Goal: Information Seeking & Learning: Learn about a topic

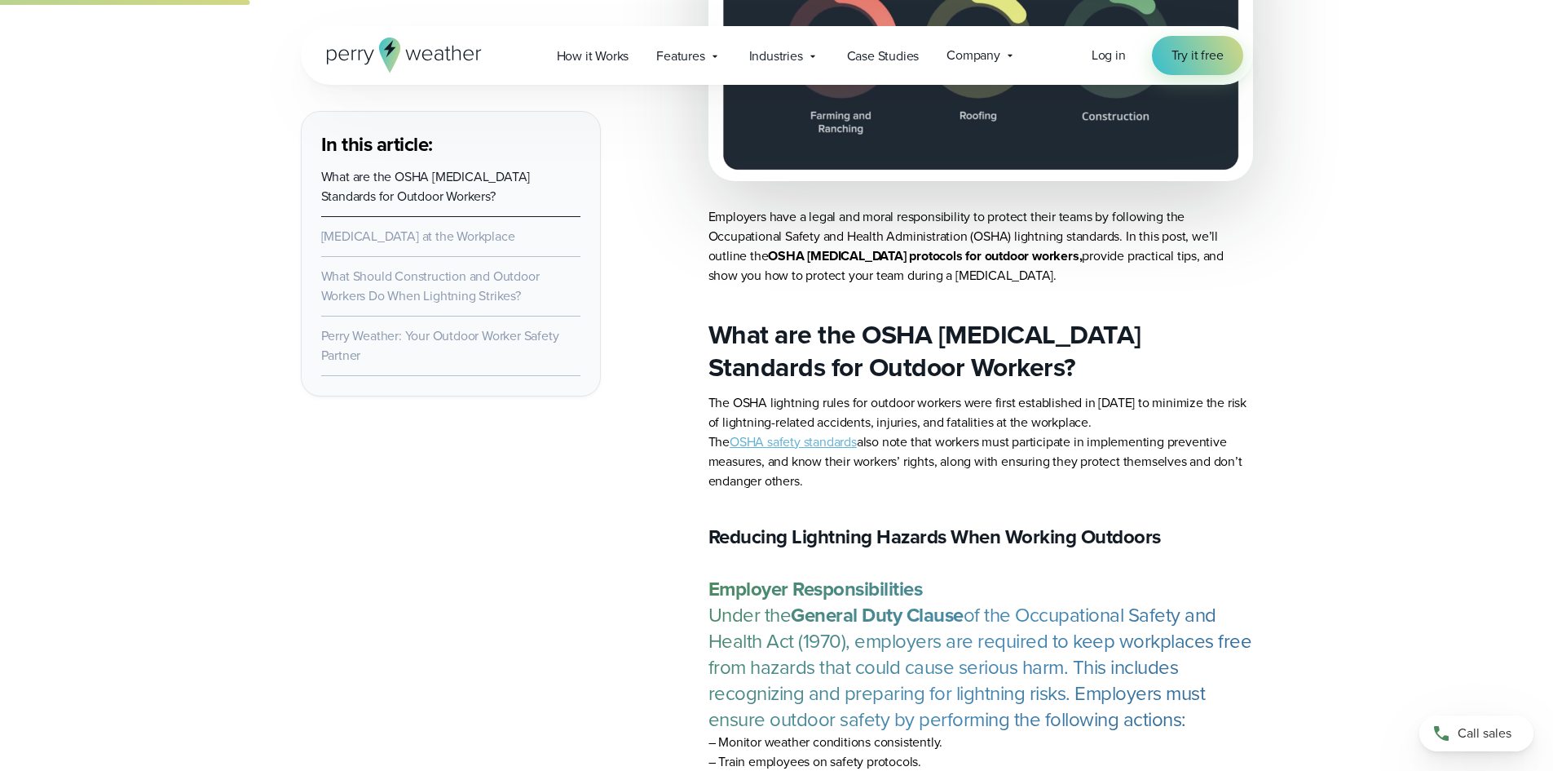
scroll to position [1471, 0]
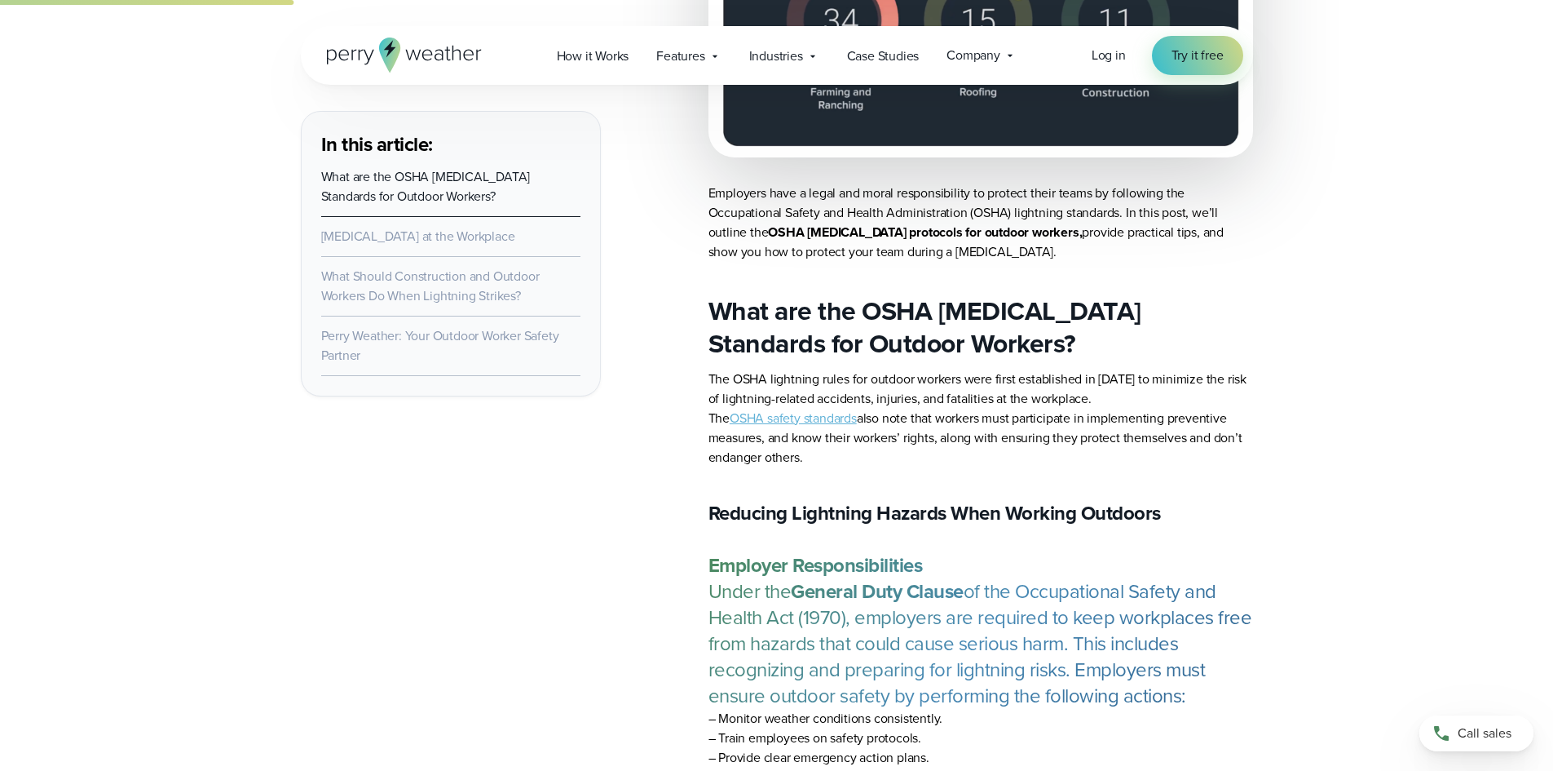
click at [787, 420] on link "OSHA safety standards" at bounding box center [793, 418] width 127 height 19
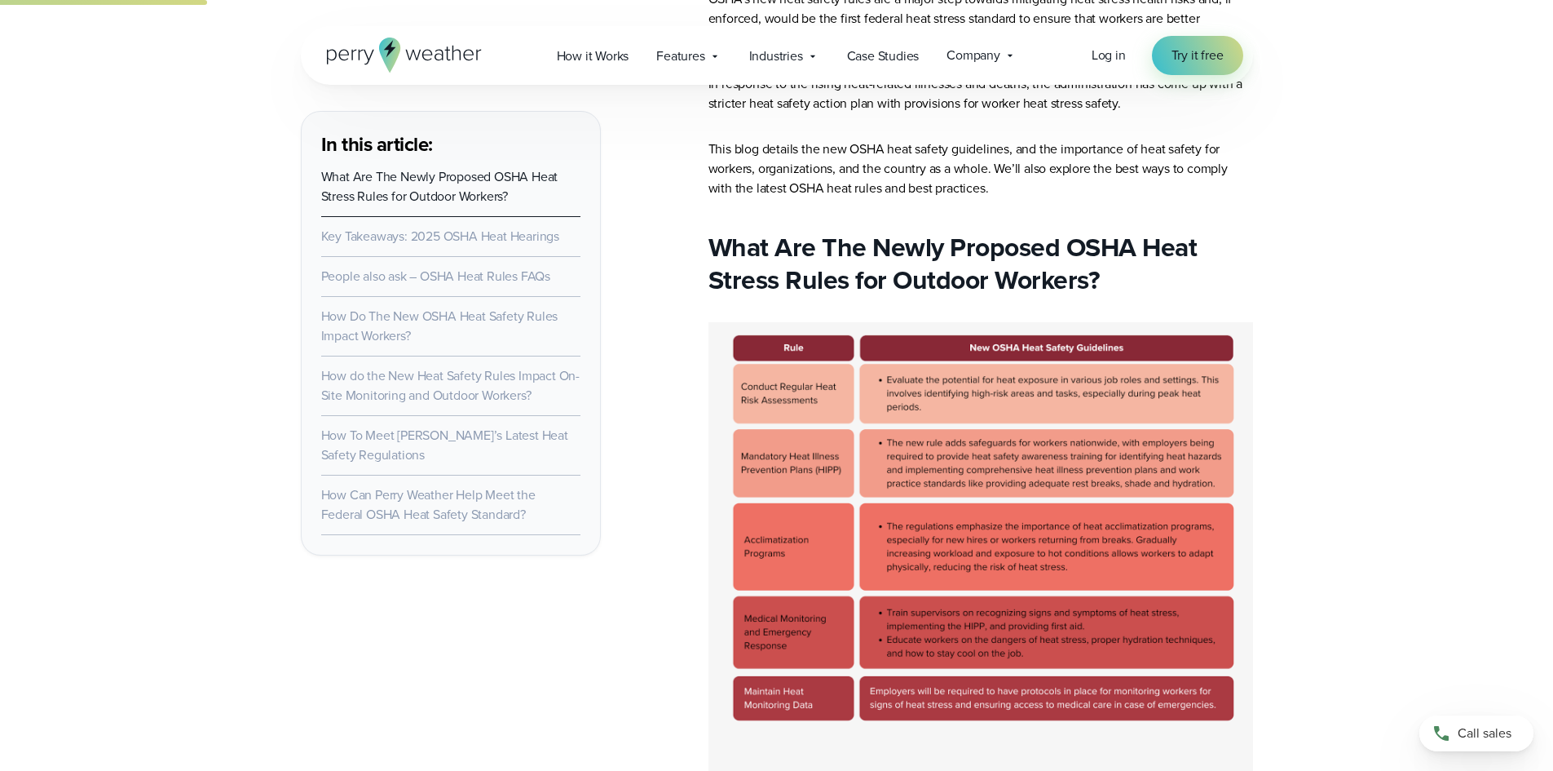
scroll to position [1223, 0]
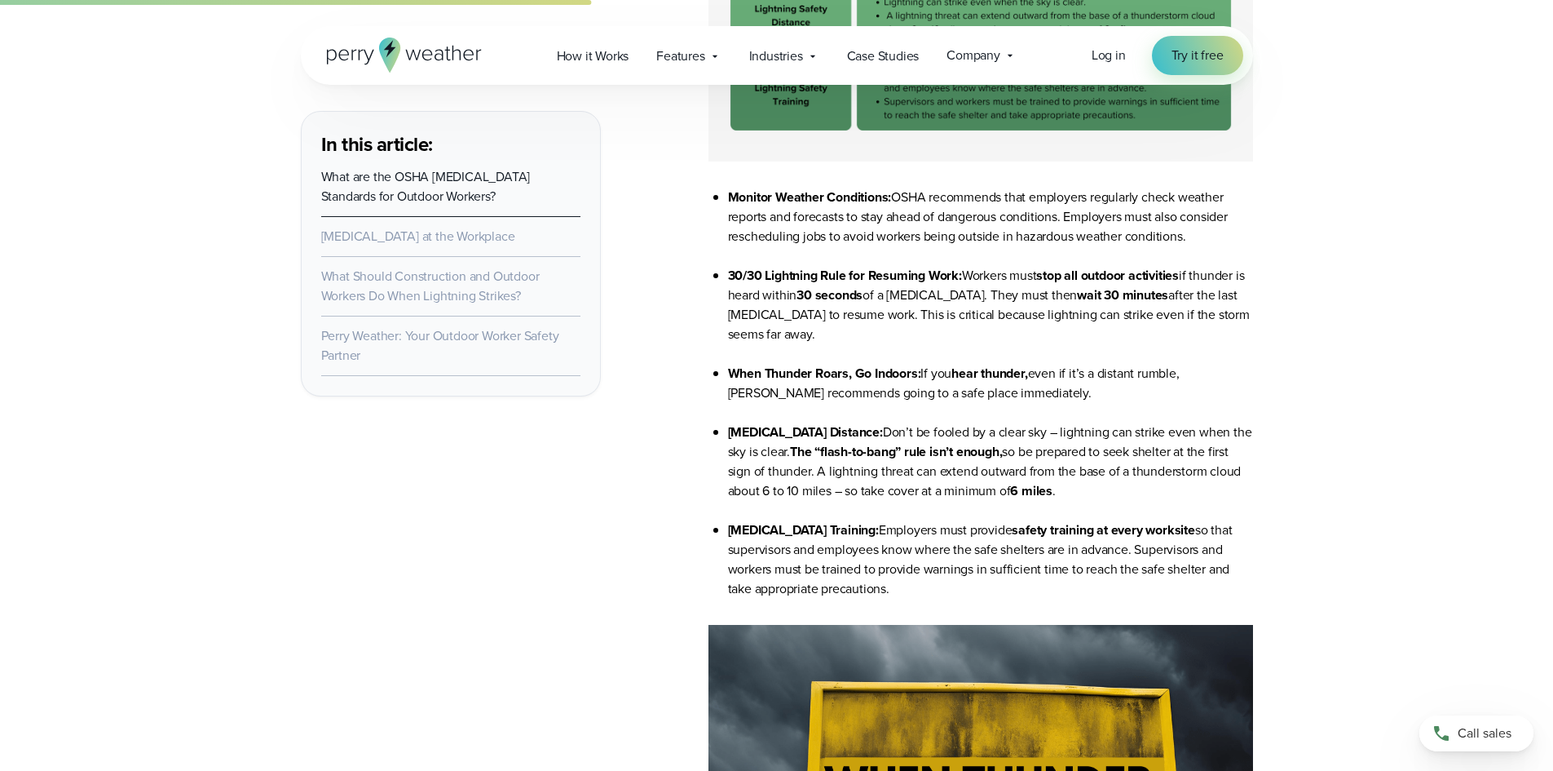
scroll to position [2612, 0]
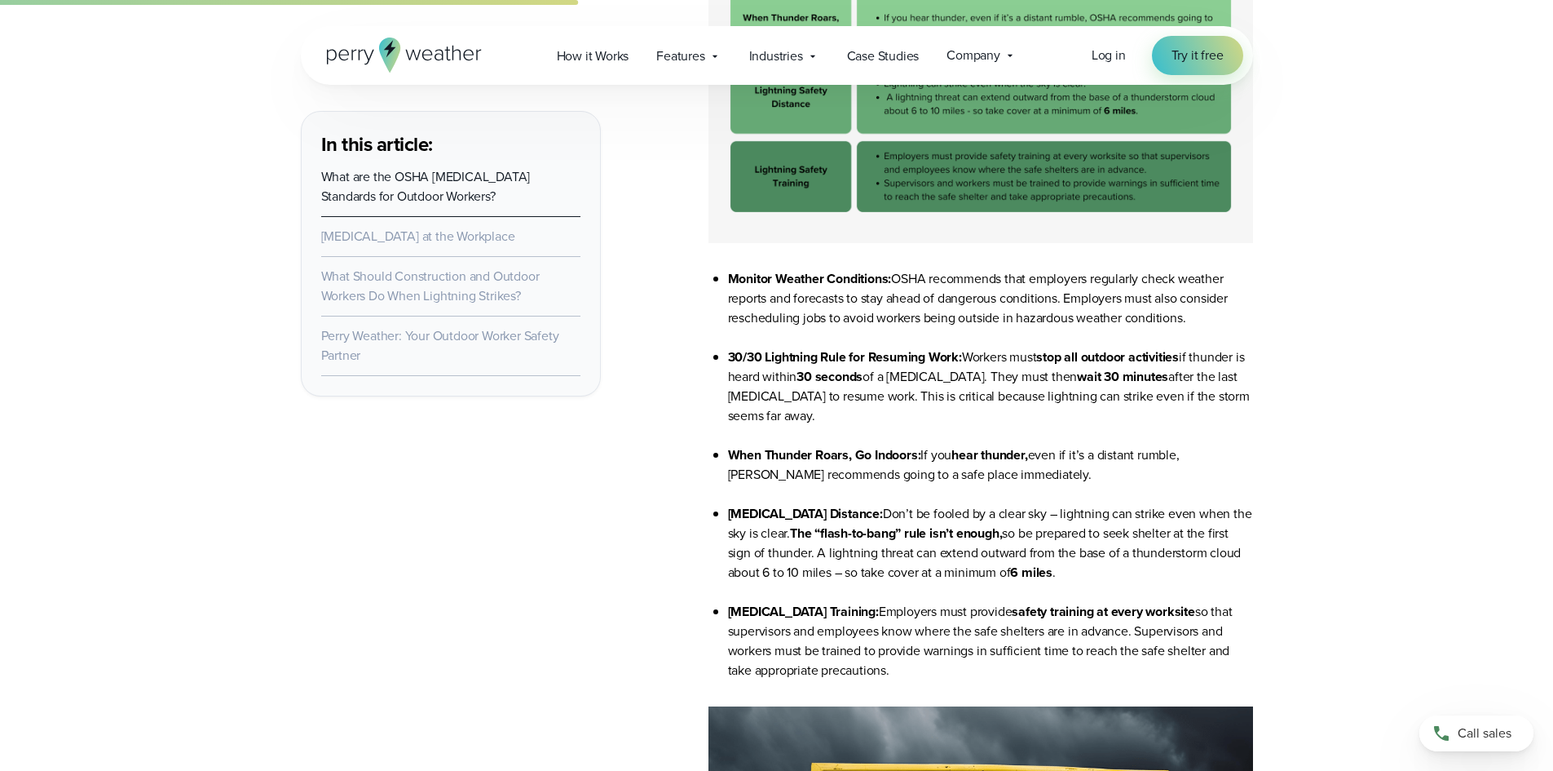
drag, startPoint x: 718, startPoint y: 355, endPoint x: 1257, endPoint y: 542, distance: 569.9
click at [1232, 670] on ul "Monitor Weather Conditions: OSHA recommends that employers regularly check weat…" at bounding box center [981, 474] width 545 height 411
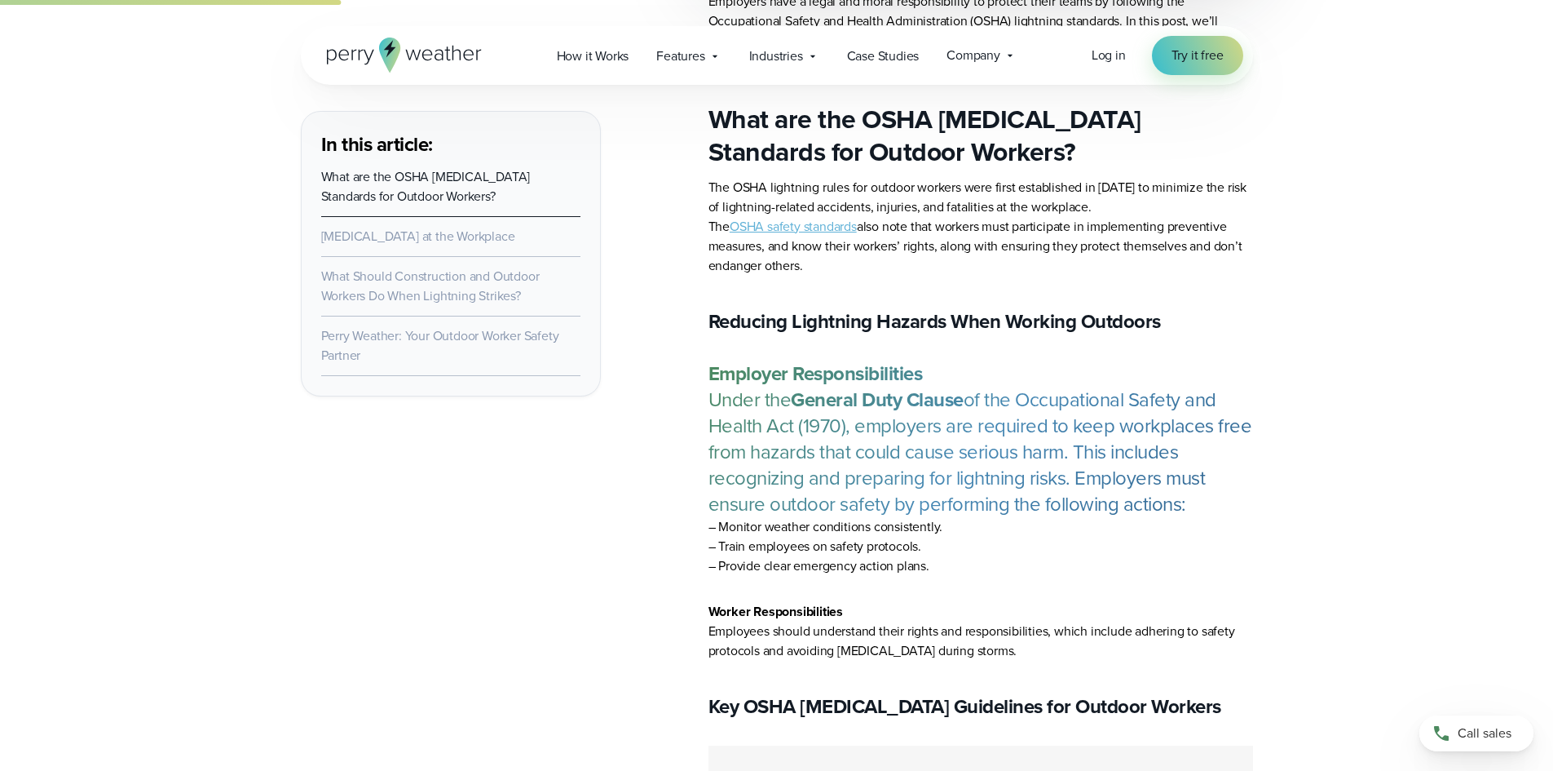
scroll to position [1634, 0]
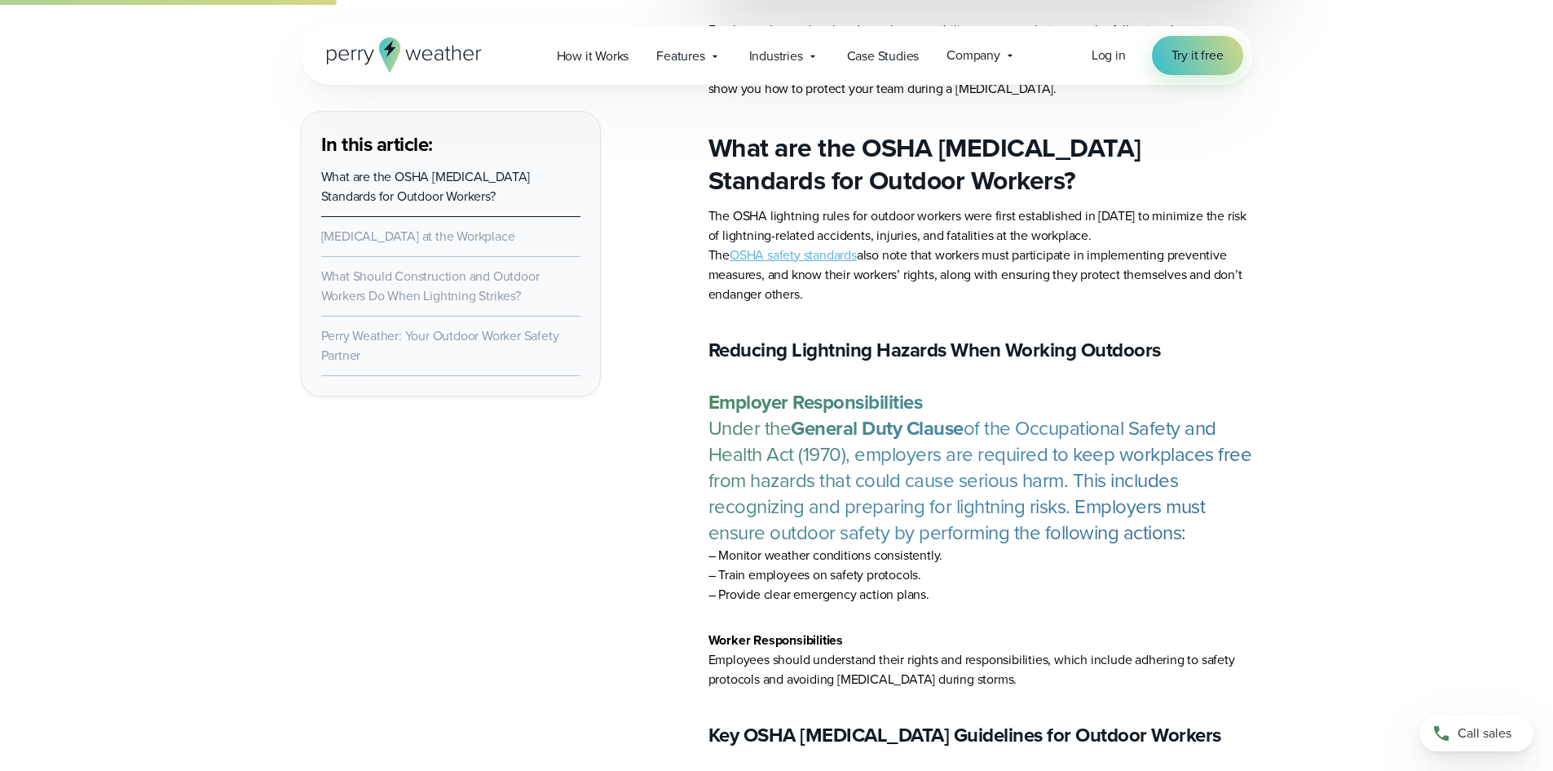
click at [784, 258] on link "OSHA safety standards" at bounding box center [793, 254] width 127 height 19
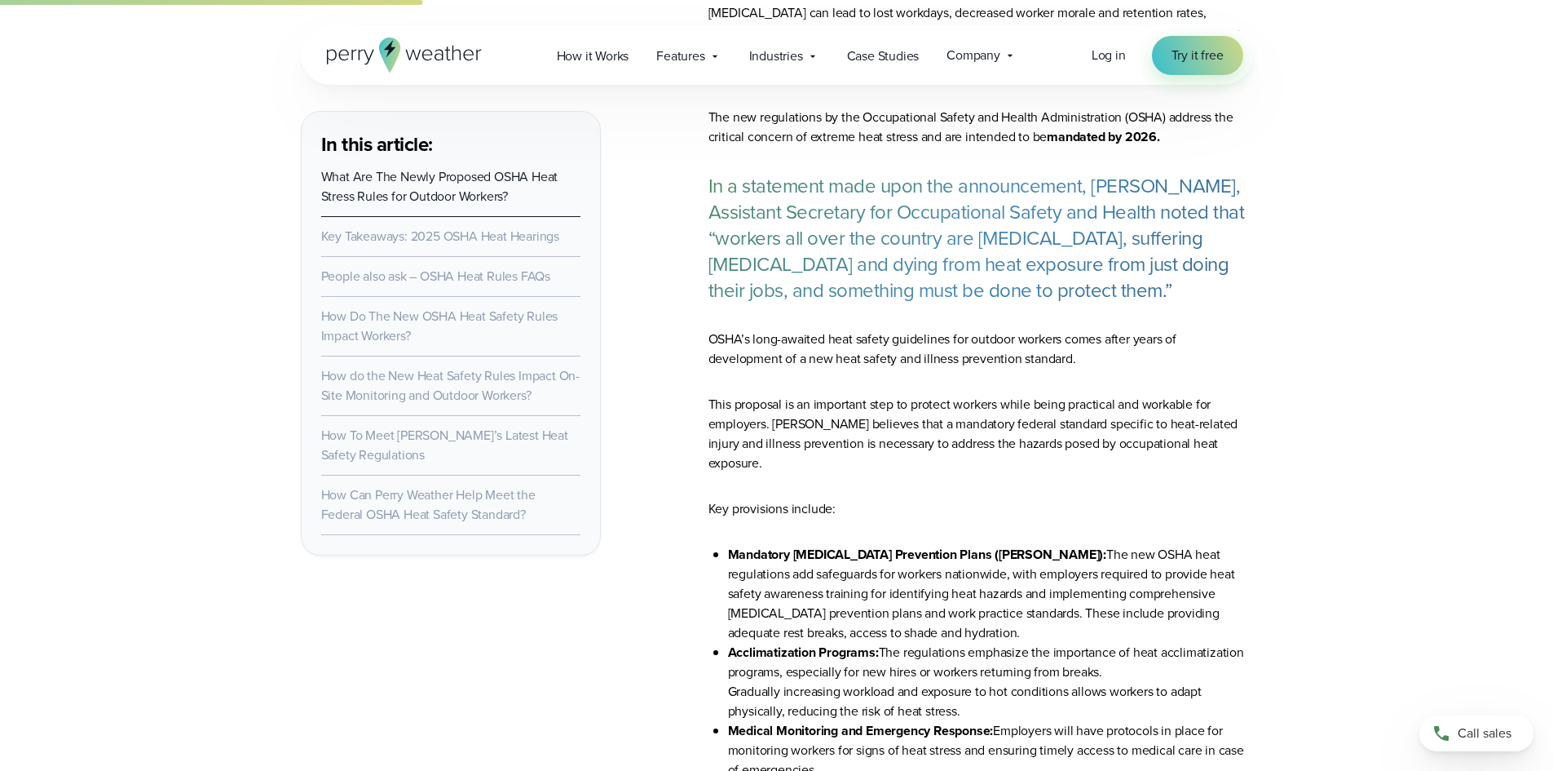
scroll to position [2528, 0]
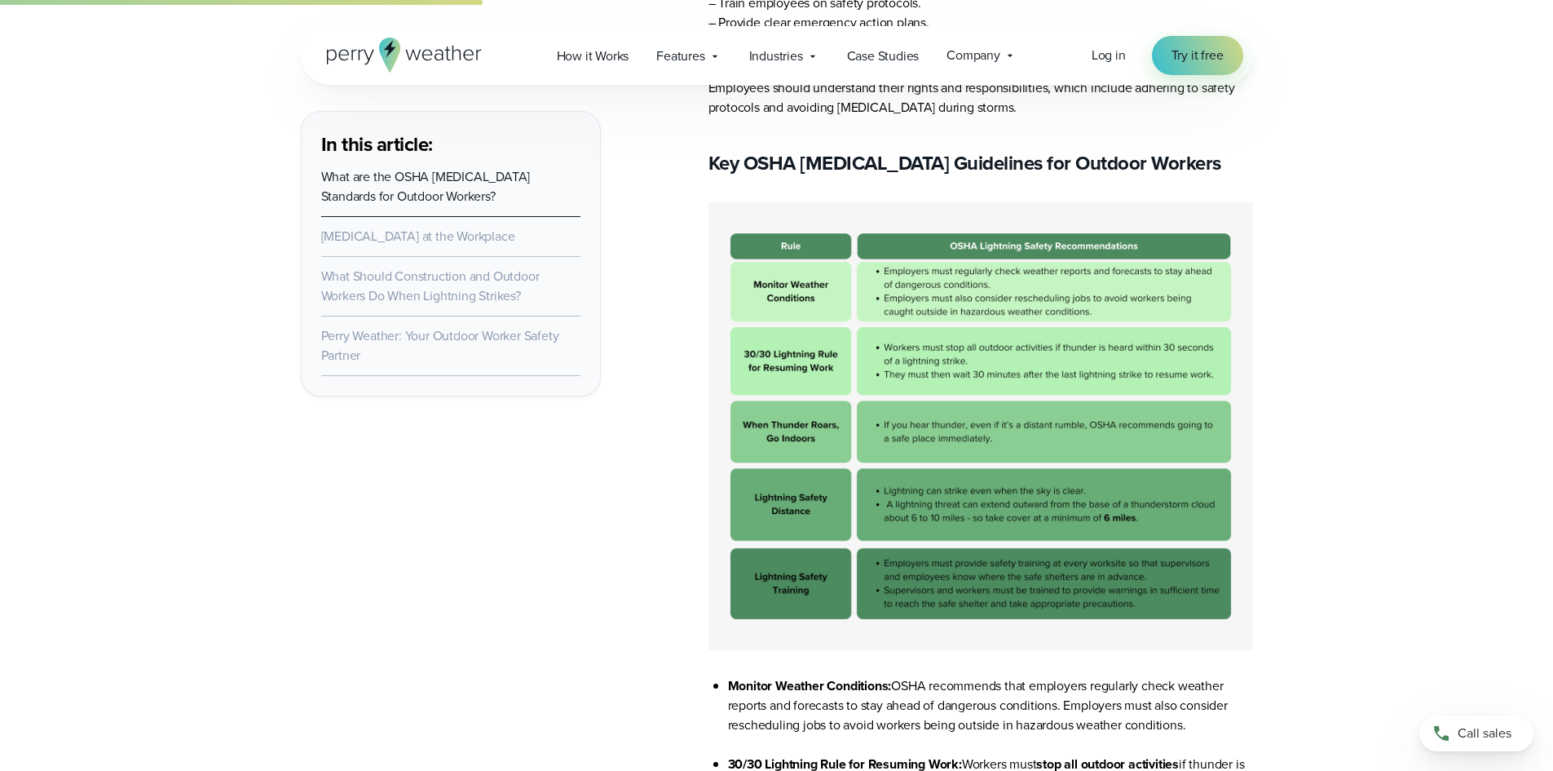
scroll to position [2205, 0]
